Goal: Task Accomplishment & Management: Use online tool/utility

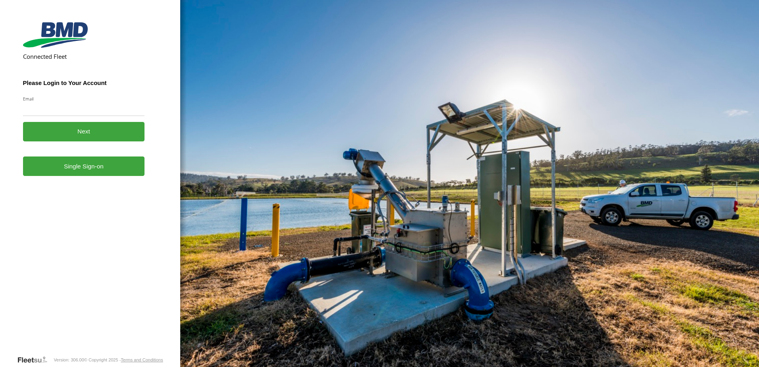
drag, startPoint x: 0, startPoint y: 0, endPoint x: 76, endPoint y: 171, distance: 187.2
click at [76, 171] on link "Single Sign-on" at bounding box center [84, 165] width 122 height 19
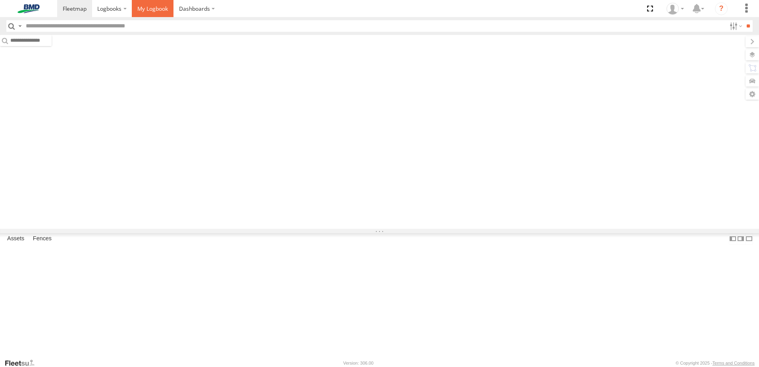
click at [153, 13] on link at bounding box center [153, 8] width 42 height 17
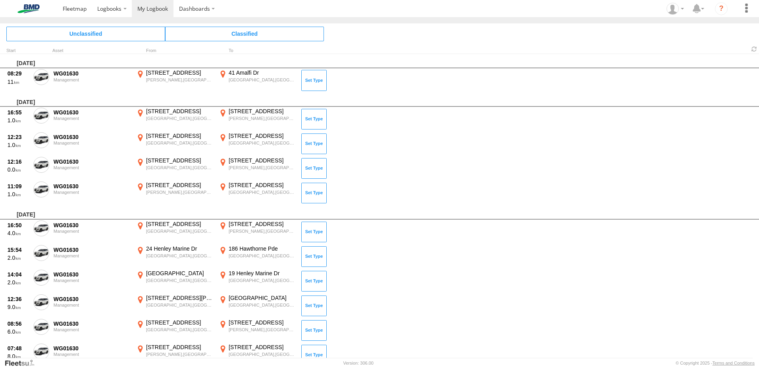
click at [0, 0] on span at bounding box center [0, 0] width 0 height 0
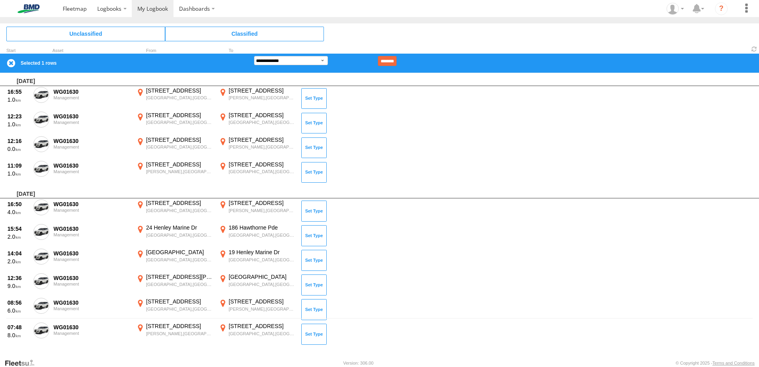
scroll to position [41, 0]
click at [284, 60] on select "**********" at bounding box center [291, 60] width 74 height 9
click at [254, 56] on select "**********" at bounding box center [291, 60] width 74 height 9
click at [397, 60] on input "********" at bounding box center [387, 61] width 19 height 10
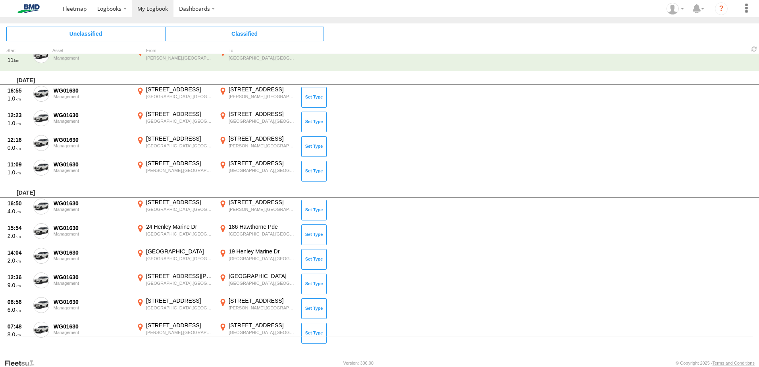
click at [51, 93] on div "16:55 1.0 WG01630 Management [STREET_ADDRESS] 151.13382 [STREET_ADDRESS][PERSON…" at bounding box center [379, 97] width 759 height 25
click at [0, 0] on span at bounding box center [0, 0] width 0 height 0
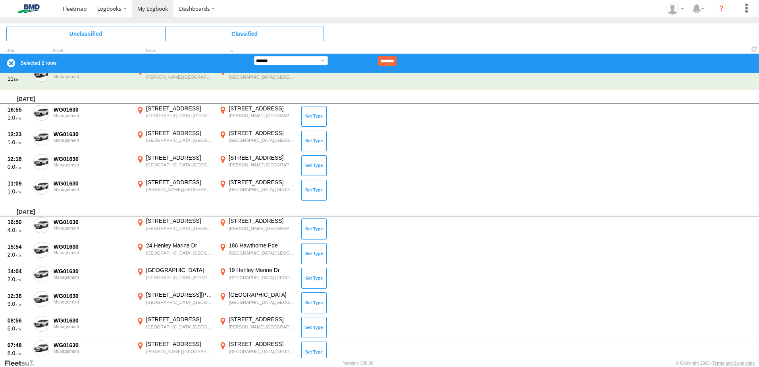
click at [0, 0] on span at bounding box center [0, 0] width 0 height 0
click at [39, 166] on label at bounding box center [41, 163] width 16 height 18
click at [0, 0] on span at bounding box center [0, 0] width 0 height 0
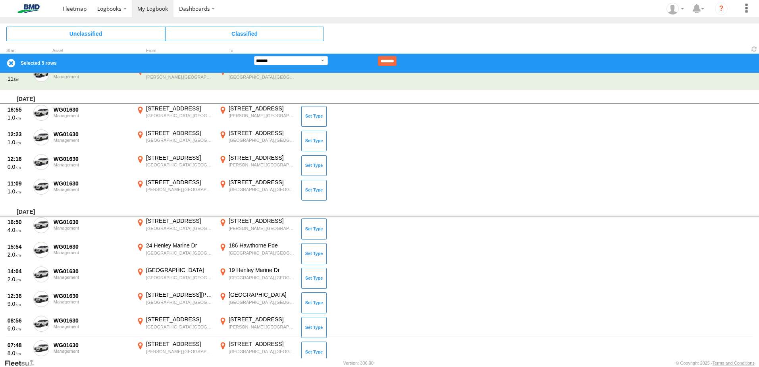
click at [0, 0] on span at bounding box center [0, 0] width 0 height 0
click at [40, 243] on label at bounding box center [41, 251] width 16 height 18
drag, startPoint x: 42, startPoint y: 269, endPoint x: 42, endPoint y: 276, distance: 7.2
click at [0, 0] on span at bounding box center [0, 0] width 0 height 0
click at [44, 292] on label at bounding box center [41, 300] width 16 height 18
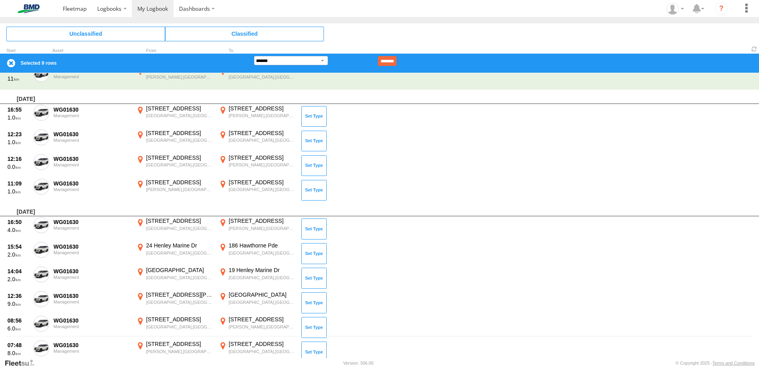
click at [46, 317] on label at bounding box center [41, 325] width 16 height 18
click at [0, 0] on span at bounding box center [0, 0] width 0 height 0
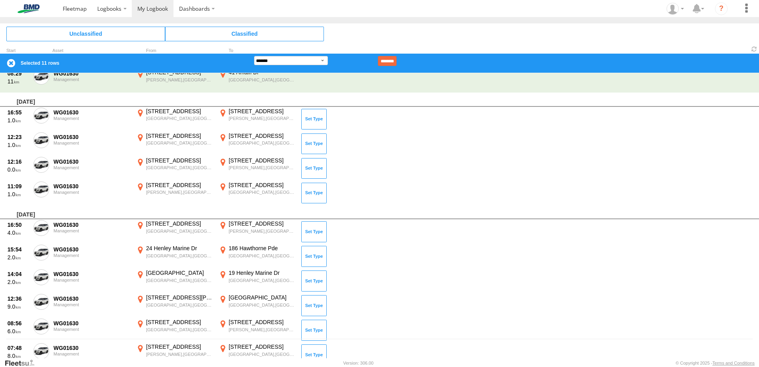
scroll to position [0, 0]
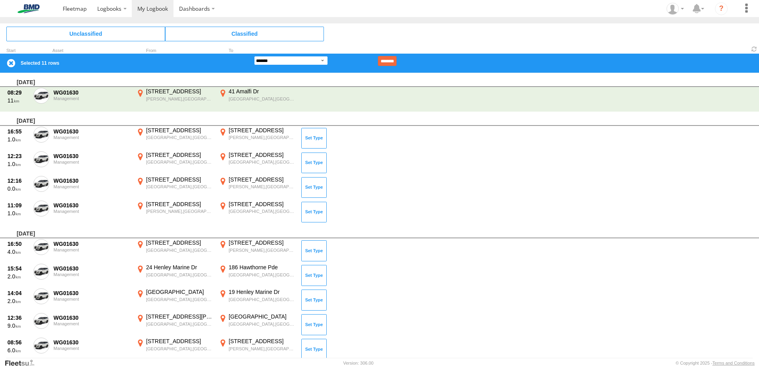
click at [284, 60] on select "**********" at bounding box center [291, 60] width 74 height 9
select select "**"
click at [254, 56] on select "**********" at bounding box center [291, 60] width 74 height 9
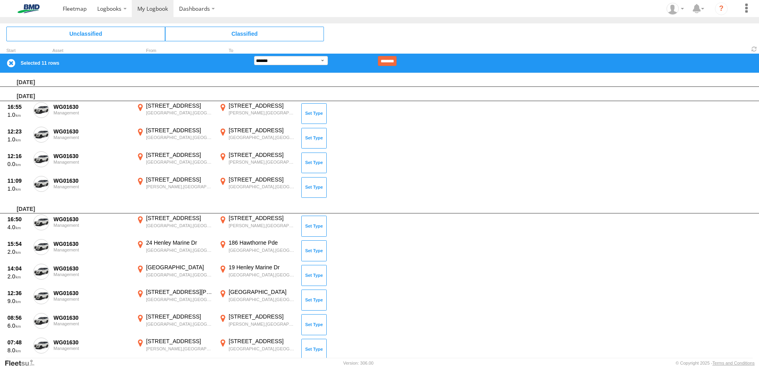
click at [397, 62] on input "********" at bounding box center [387, 61] width 19 height 10
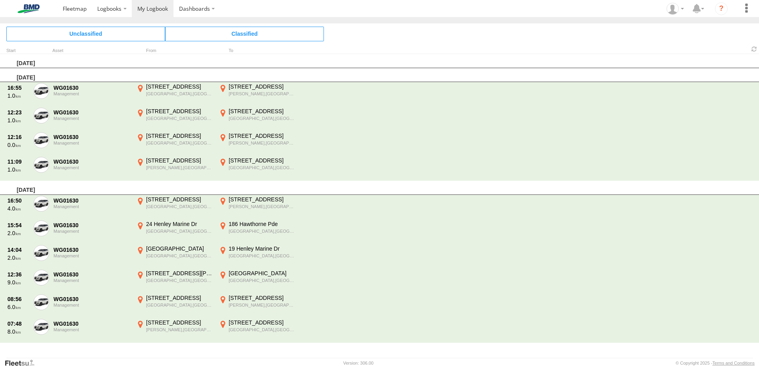
click at [93, 214] on div "WG01630 Management" at bounding box center [91, 207] width 79 height 23
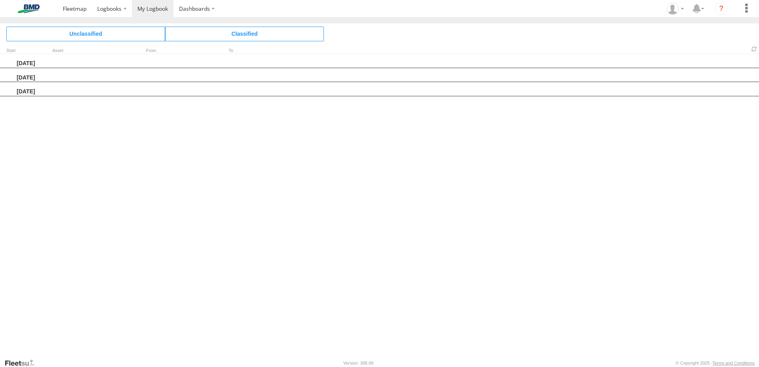
click at [235, 37] on span "Classified" at bounding box center [244, 34] width 159 height 14
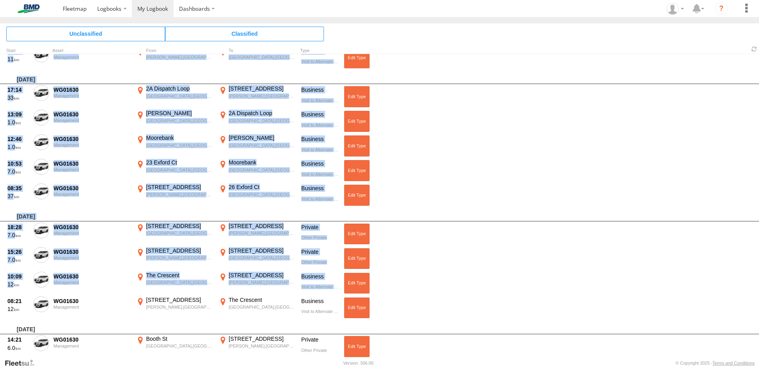
scroll to position [1097, 0]
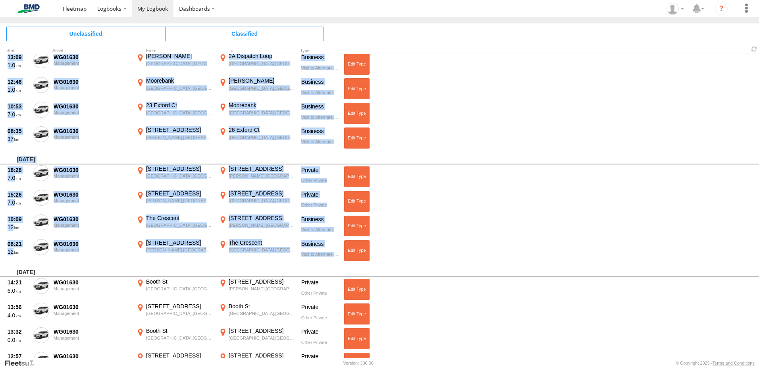
drag, startPoint x: 17, startPoint y: 61, endPoint x: 371, endPoint y: 251, distance: 402.1
copy div "Monday, 25th August 2025 08:29 11 WG01630 Management 57 Bouvardia St Russell Le…"
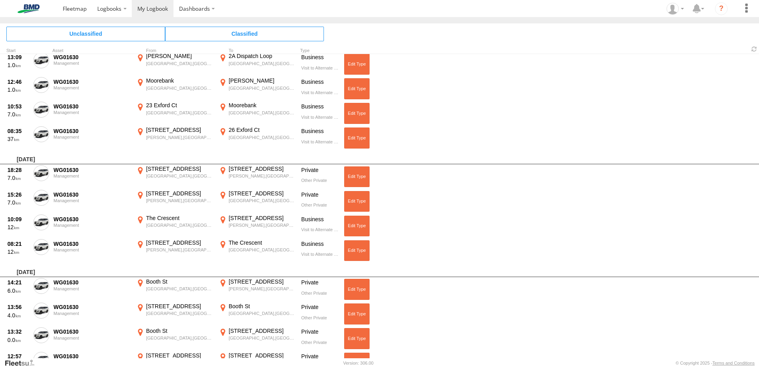
drag, startPoint x: 79, startPoint y: 268, endPoint x: 75, endPoint y: 269, distance: 4.4
click at [77, 269] on div "Sunday, 10th August 2025" at bounding box center [379, 270] width 759 height 14
click at [16, 273] on div "Sunday, 10th August 2025" at bounding box center [379, 270] width 759 height 14
drag, startPoint x: 16, startPoint y: 271, endPoint x: 21, endPoint y: 272, distance: 5.2
click at [21, 272] on div "Sunday, 10th August 2025" at bounding box center [379, 270] width 759 height 14
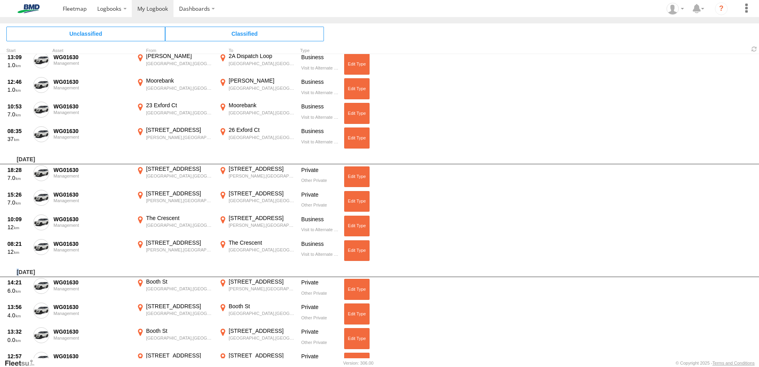
drag, startPoint x: 21, startPoint y: 272, endPoint x: 17, endPoint y: 272, distance: 4.8
click at [17, 272] on div "Sunday, 10th August 2025" at bounding box center [379, 270] width 759 height 14
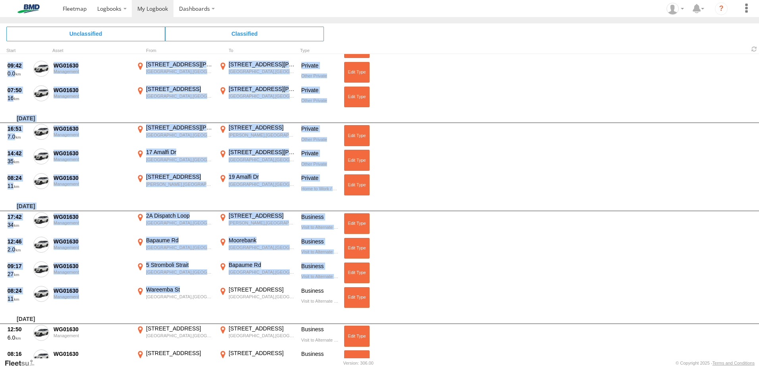
scroll to position [2765, 0]
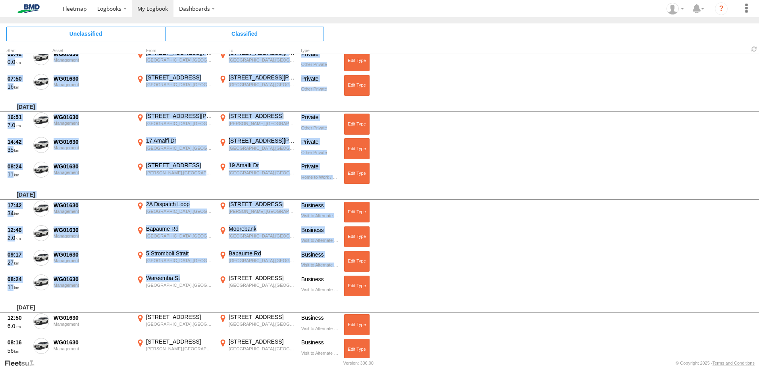
drag, startPoint x: 17, startPoint y: 272, endPoint x: 338, endPoint y: 289, distance: 321.3
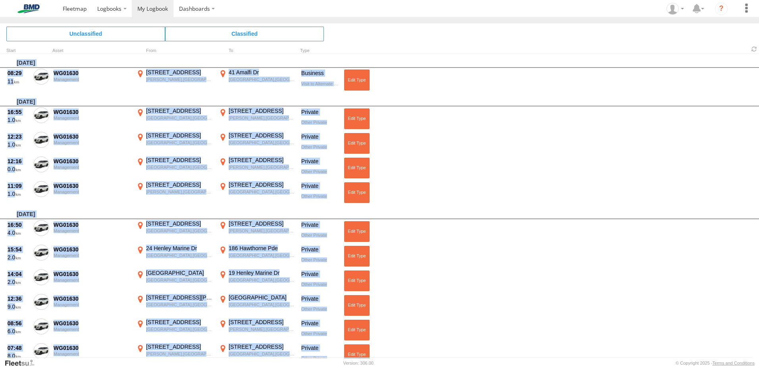
scroll to position [0, 0]
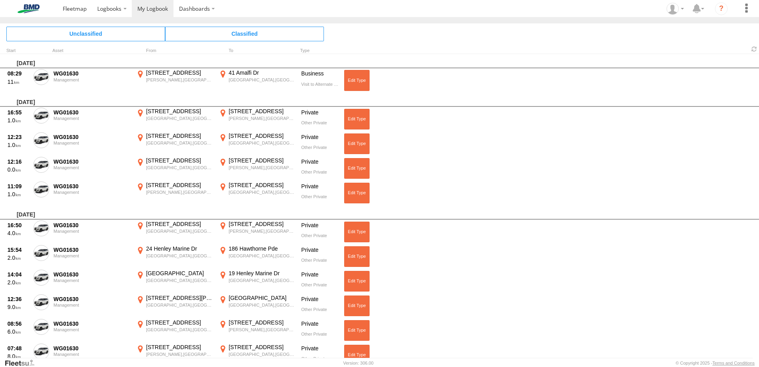
click at [386, 37] on div "Unclassified Classified" at bounding box center [379, 33] width 759 height 21
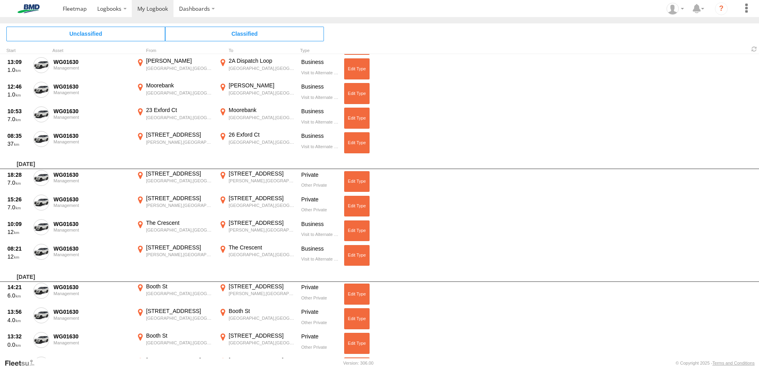
scroll to position [1112, 0]
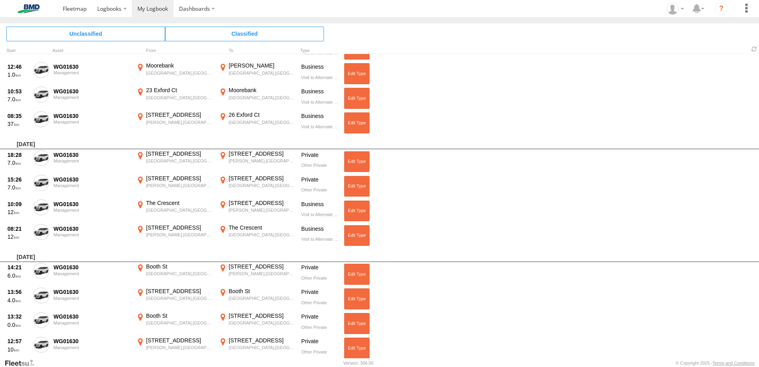
drag, startPoint x: 16, startPoint y: 258, endPoint x: 89, endPoint y: 259, distance: 73.1
click at [89, 259] on div "Sunday, 10th August 2025" at bounding box center [379, 255] width 759 height 14
copy div "Sunday, 10th August 2025"
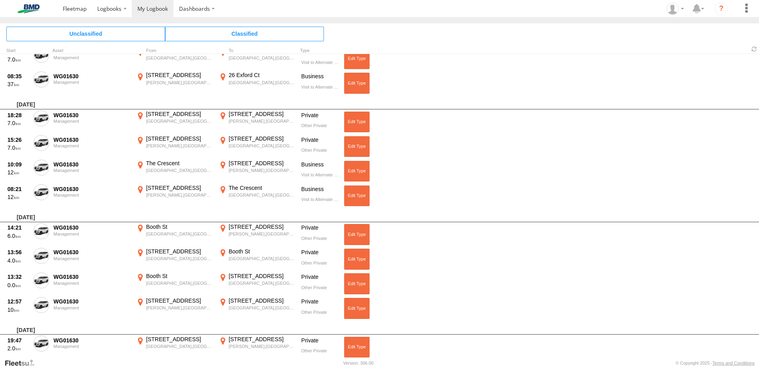
click at [49, 214] on div "Sunday, 10th August 2025" at bounding box center [379, 215] width 759 height 14
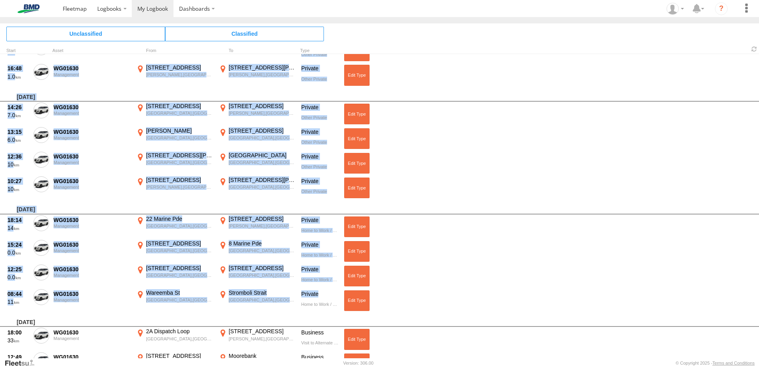
scroll to position [2184, 0]
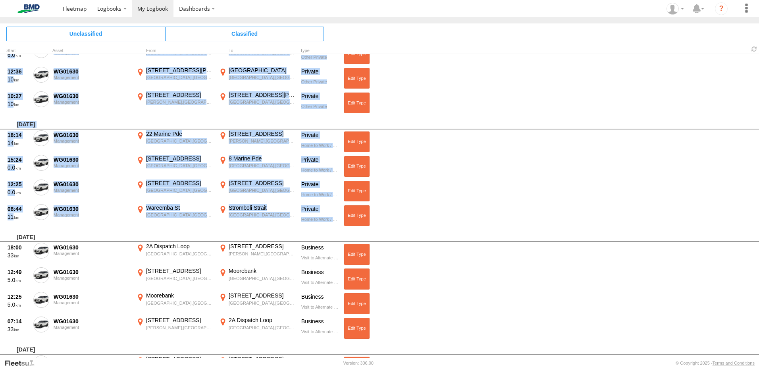
drag, startPoint x: 17, startPoint y: 216, endPoint x: 336, endPoint y: 221, distance: 319.3
click at [336, 221] on div "Monday, 25th August 2025 08:29 11 WG01630 Management 57 Bouvardia St Russell Le…" at bounding box center [379, 206] width 759 height 304
copy div "Sunday, 10th August 2025 14:21 6.0 WG01630 Management Booth St Balmain,NSW -33.…"
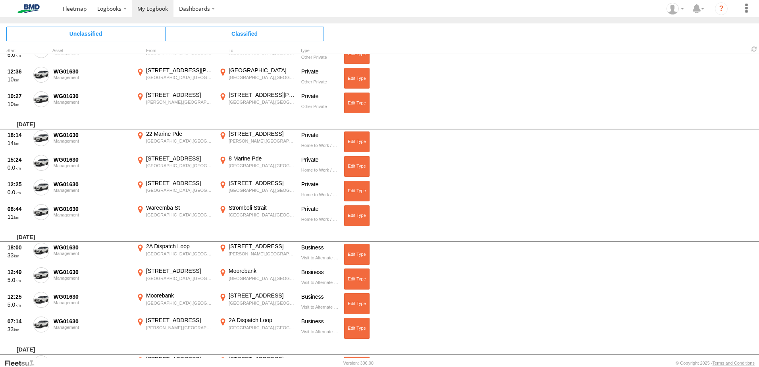
click at [15, 236] on div "Wednesday, 30th July 2025" at bounding box center [379, 235] width 759 height 14
click at [19, 237] on div "Wednesday, 30th July 2025" at bounding box center [379, 235] width 759 height 14
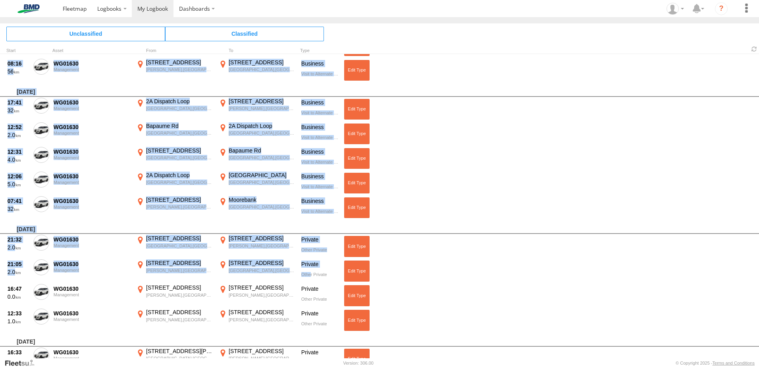
scroll to position [3257, 0]
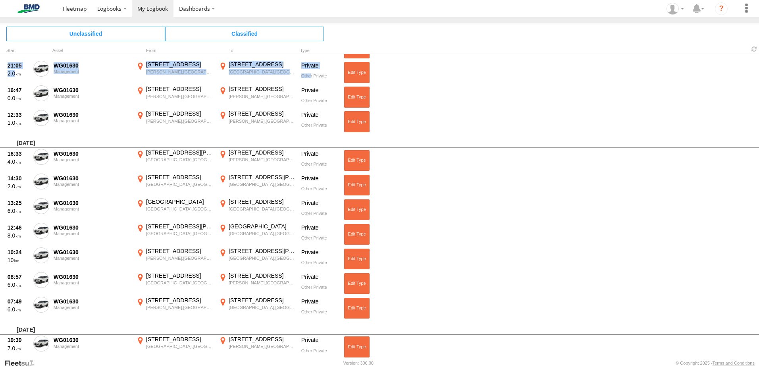
drag, startPoint x: 17, startPoint y: 236, endPoint x: 329, endPoint y: 311, distance: 320.9
click at [329, 311] on div "13:38 4.0 WG01630 Management M4 East Mtwy Ashfield,NSW -33.87792 151.12925 75 B…" at bounding box center [379, 206] width 759 height 304
copy div "Wednesday, 30th July 2025 18:00 33 WG01630 Management 2A Dispatch Loop Mooreban…"
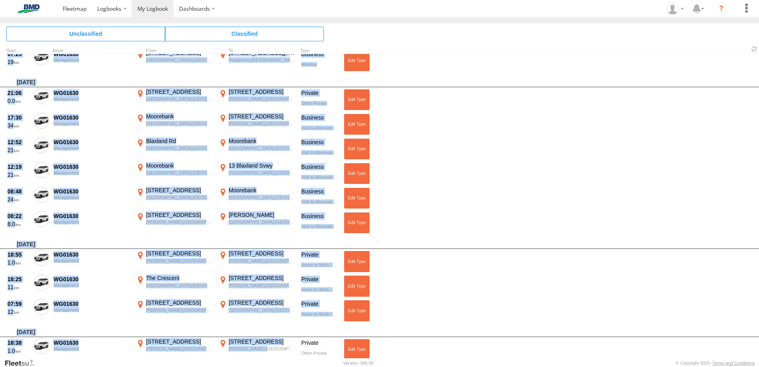
scroll to position [4646, 0]
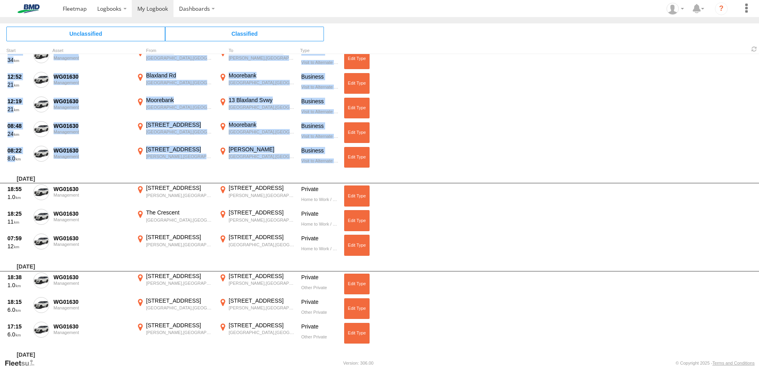
drag, startPoint x: 18, startPoint y: 330, endPoint x: 339, endPoint y: 162, distance: 361.8
click at [339, 162] on div "Thursday, 24th July 2025 08:24 11 WG01630 Management 47 Bouvardia St Russell Le…" at bounding box center [379, 206] width 759 height 304
copy div "Friday, 18th July 2025 19:39 7.0 WG01630 Management 1A Dalgal Way Forest Lodge,…"
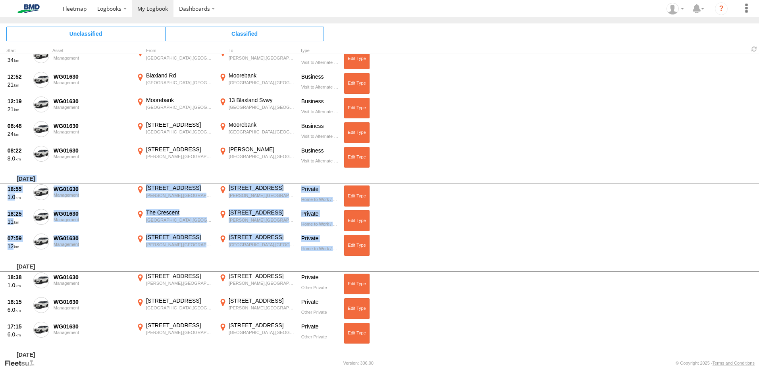
drag, startPoint x: 17, startPoint y: 176, endPoint x: 344, endPoint y: 255, distance: 336.3
copy div "Monday, 7th July 2025 18:55 1.0 WG01630 Management 24 Sibbick St Russell Lea,NS…"
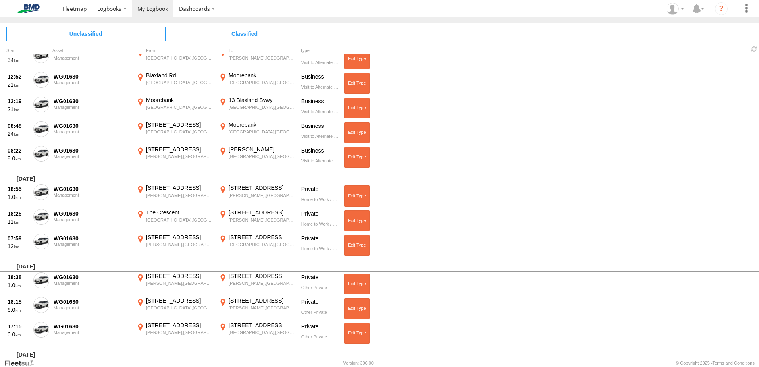
click at [470, 148] on div "08:22 8.0 WG01630 Management 49 Bouvardia St Russell Lea,NSW -33.85582 151.1383…" at bounding box center [379, 157] width 759 height 25
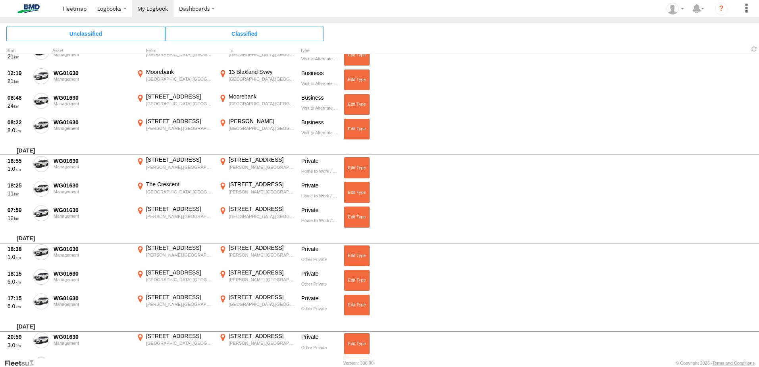
scroll to position [4726, 0]
